Goal: Check status: Check status

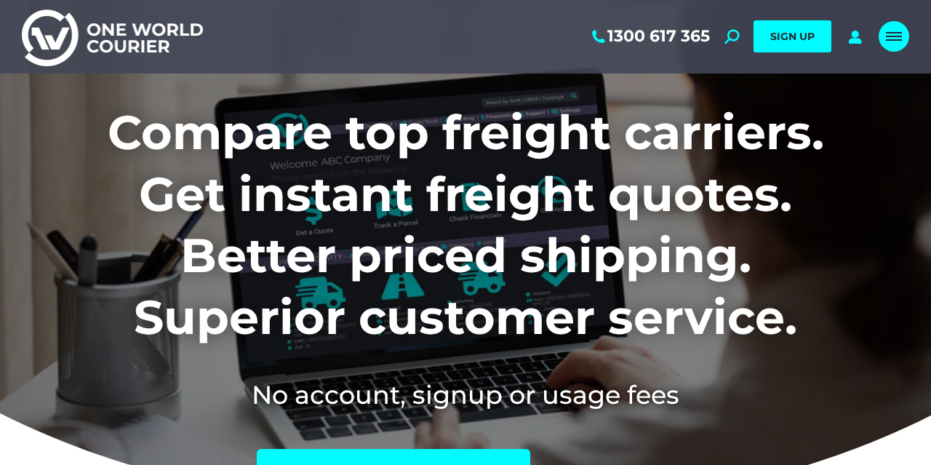
click at [900, 42] on div "Mobile menu icon" at bounding box center [894, 37] width 16 height 12
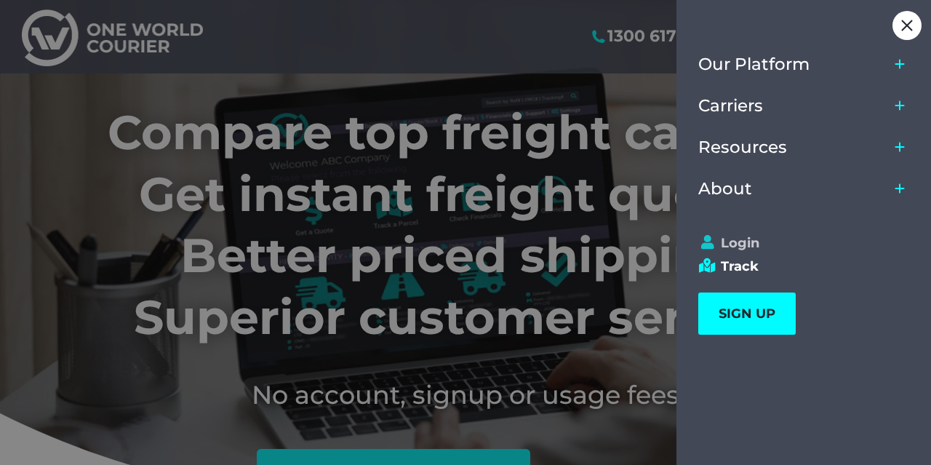
click at [744, 238] on link "Login" at bounding box center [797, 243] width 198 height 16
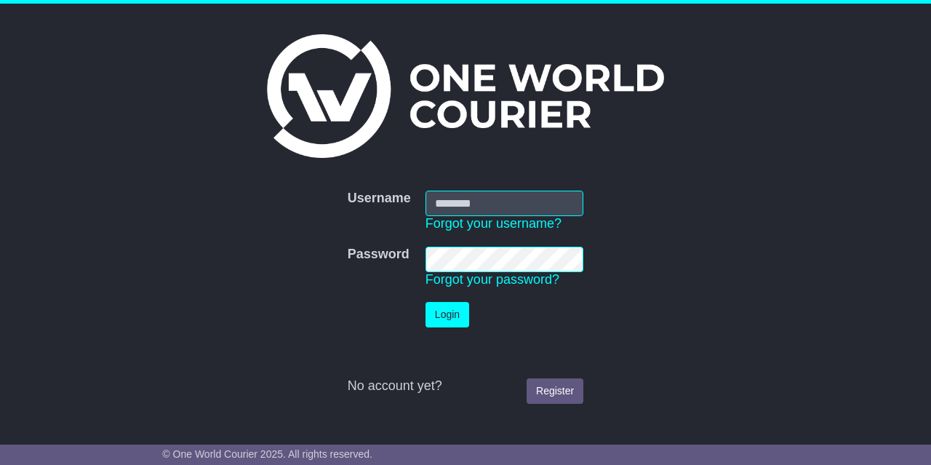
click at [475, 204] on input "Username" at bounding box center [505, 203] width 158 height 25
type input "**********"
click at [449, 316] on button "Login" at bounding box center [448, 314] width 44 height 25
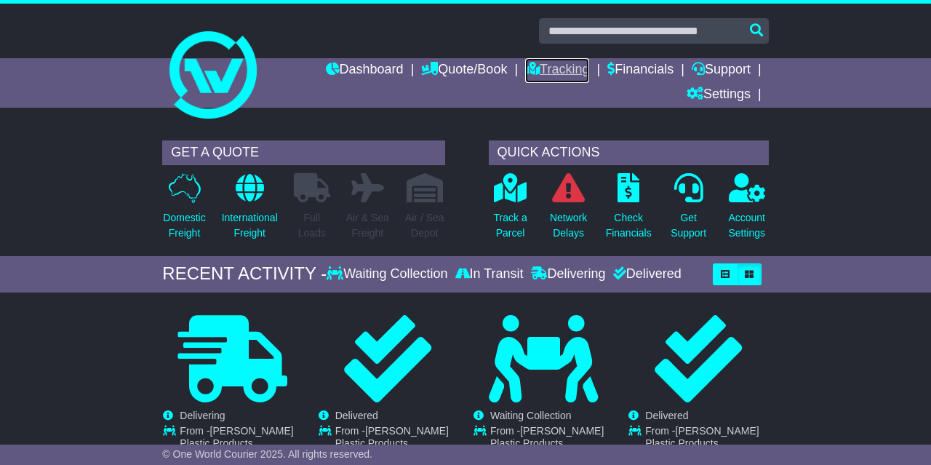
click at [549, 71] on link "Tracking" at bounding box center [557, 70] width 64 height 25
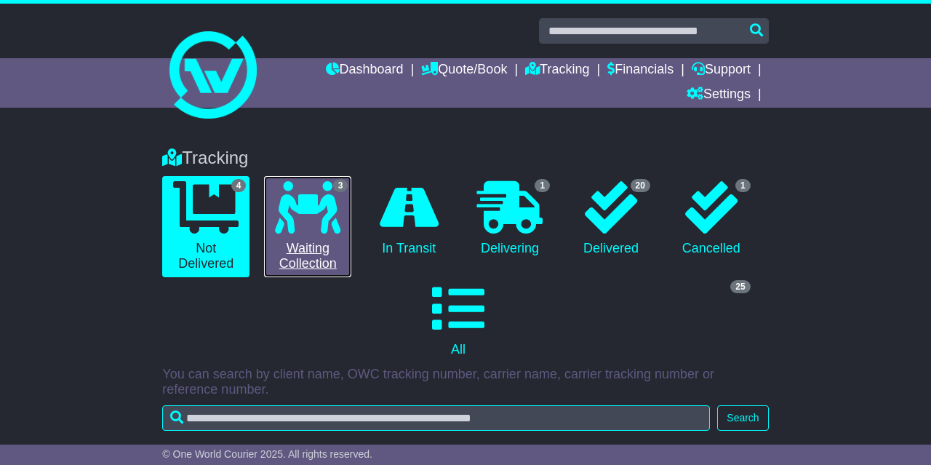
click at [311, 213] on icon at bounding box center [307, 207] width 65 height 52
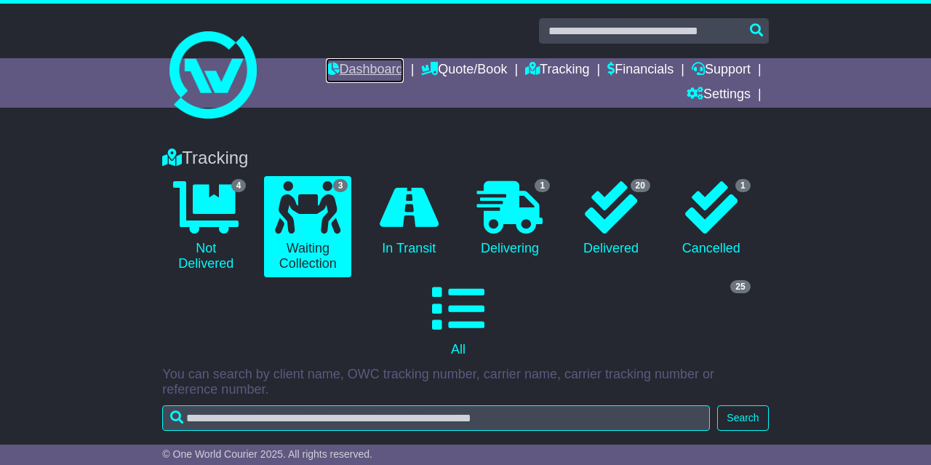
click at [346, 65] on link "Dashboard" at bounding box center [365, 70] width 78 height 25
